Goal: Task Accomplishment & Management: Manage account settings

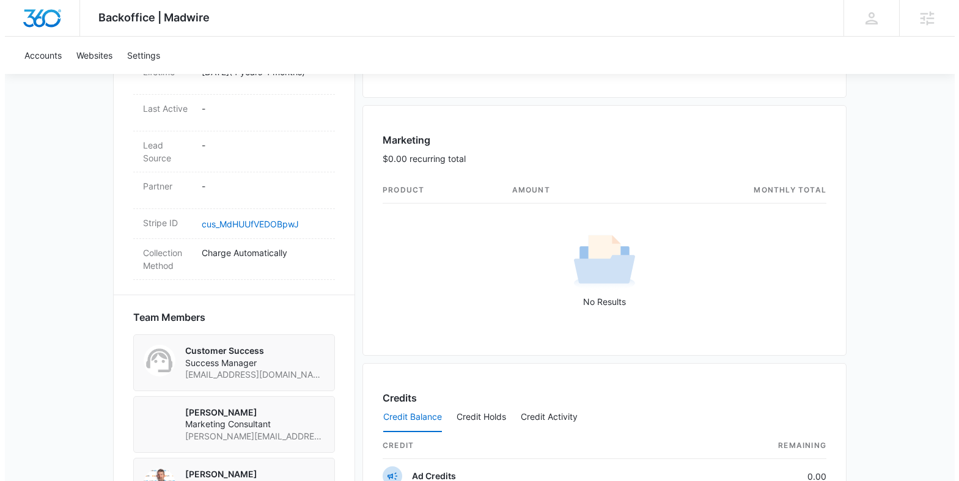
scroll to position [162, 0]
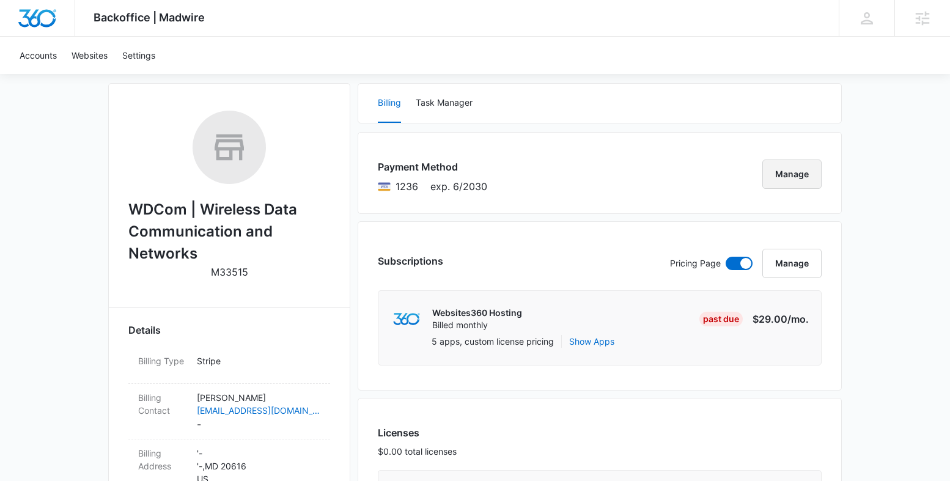
click at [797, 168] on button "Manage" at bounding box center [791, 174] width 59 height 29
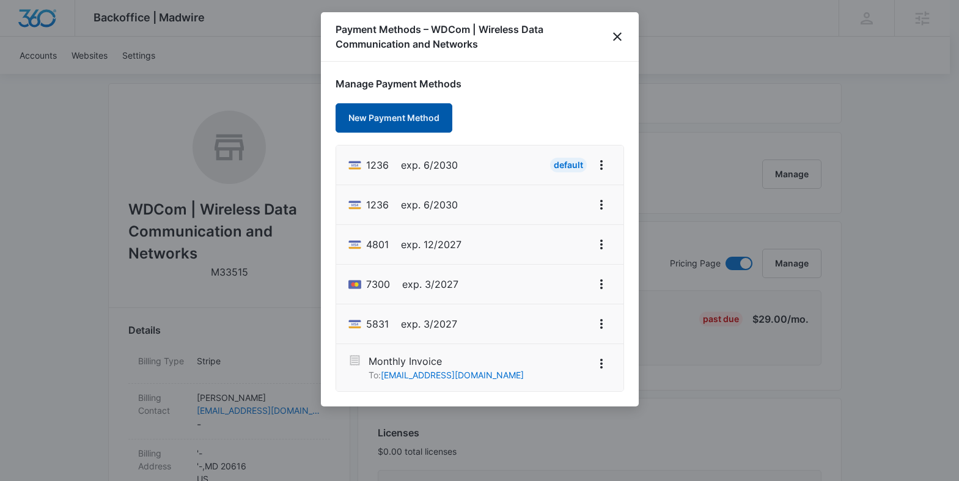
click at [383, 114] on button "New Payment Method" at bounding box center [394, 117] width 117 height 29
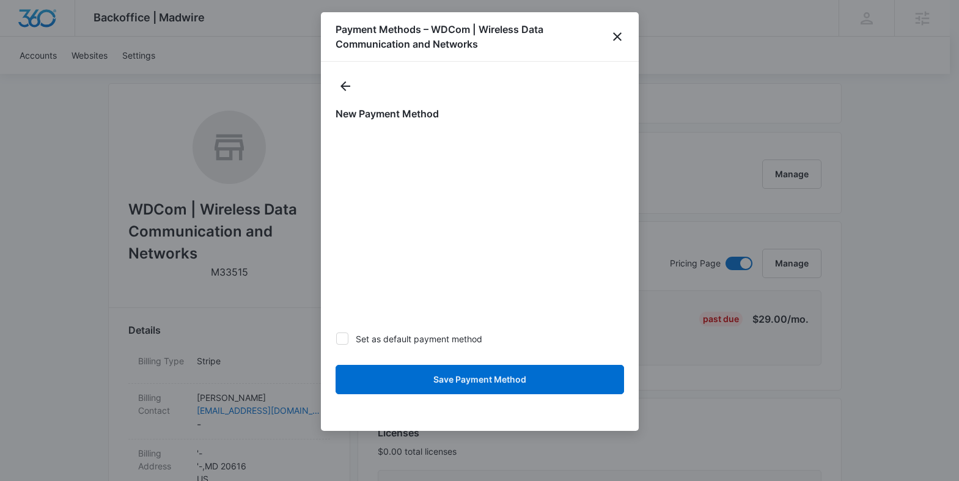
click at [344, 333] on div at bounding box center [342, 338] width 12 height 12
click at [336, 339] on input "Set as default payment method" at bounding box center [336, 339] width 1 height 1
checkbox input "true"
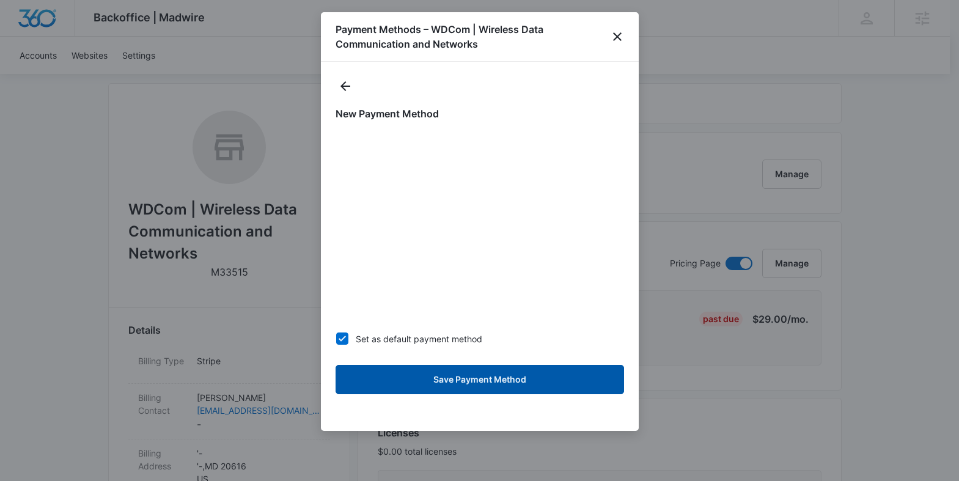
click at [449, 379] on button "Save Payment Method" at bounding box center [480, 379] width 288 height 29
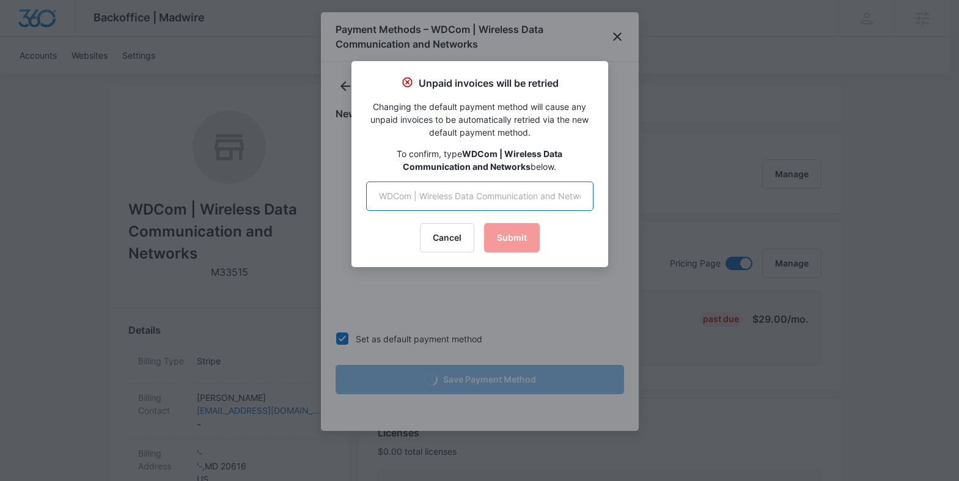
click at [463, 199] on input "text" at bounding box center [479, 196] width 227 height 29
type input "w"
click at [420, 197] on input "WDcom | Wireless Data" at bounding box center [479, 196] width 227 height 29
click at [413, 197] on input "WDcom |Wireless Data" at bounding box center [479, 196] width 227 height 29
click at [510, 191] on input "WDcom|Wireless Data" at bounding box center [479, 196] width 227 height 29
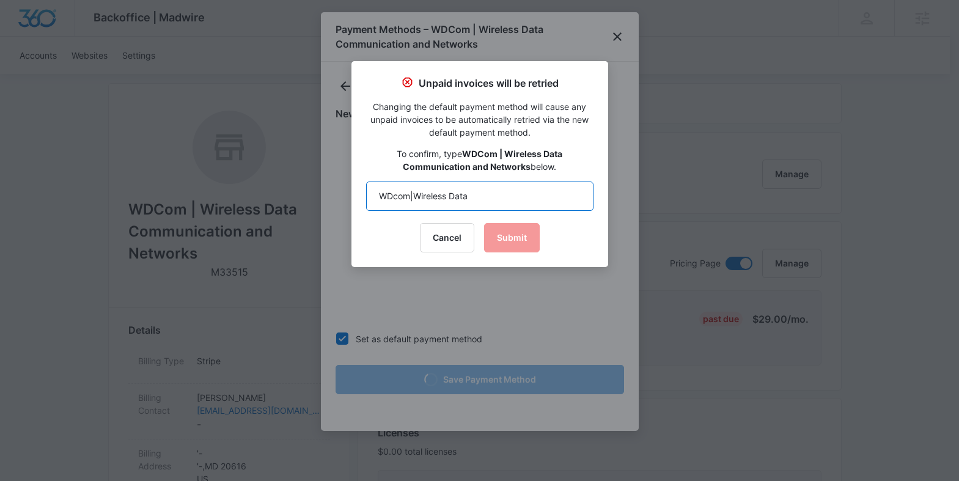
click at [411, 193] on input "WDcom|Wireless Data" at bounding box center [479, 196] width 227 height 29
click at [410, 197] on input "WDcom|Wireless Data" at bounding box center [479, 196] width 227 height 29
click at [417, 197] on input "WDcom |Wireless Data" at bounding box center [479, 196] width 227 height 29
click at [397, 199] on input "WDcom | Wireless Data" at bounding box center [479, 196] width 227 height 29
click at [393, 197] on input "WDCom | Wireless Data" at bounding box center [479, 196] width 227 height 29
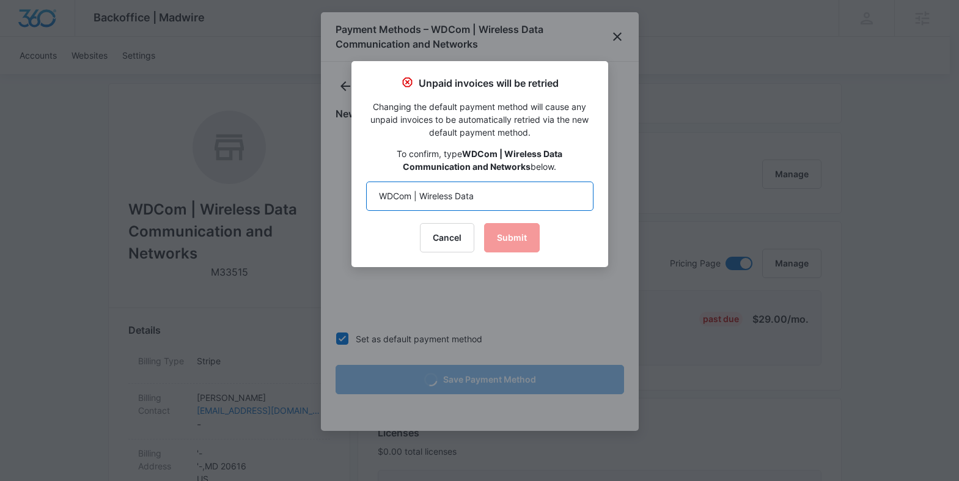
click at [484, 194] on input "WDCom | Wireless Data" at bounding box center [479, 196] width 227 height 29
type input "WDCom | Wireless Data Communication and Networks"
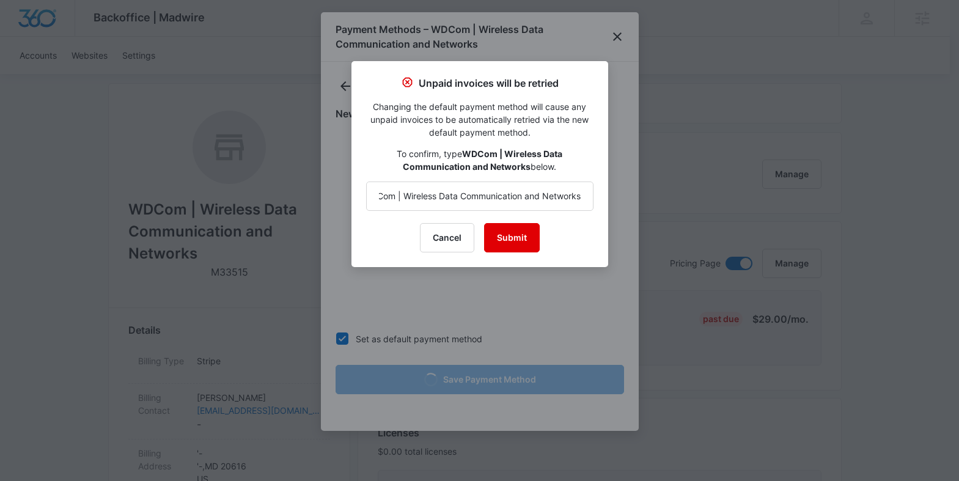
scroll to position [0, 0]
click at [509, 240] on button "Submit" at bounding box center [512, 237] width 56 height 29
